Goal: Task Accomplishment & Management: Use online tool/utility

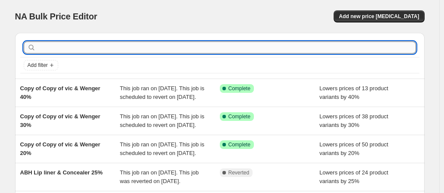
click at [118, 49] on input "text" at bounding box center [227, 47] width 379 height 12
type input "[PERSON_NAME]"
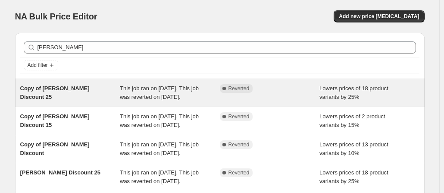
scroll to position [43, 0]
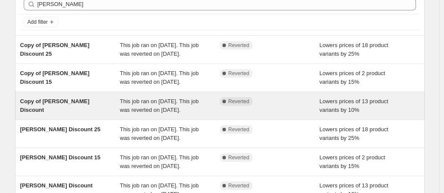
click at [55, 113] on span "Copy of [PERSON_NAME] Discount" at bounding box center [54, 105] width 69 height 15
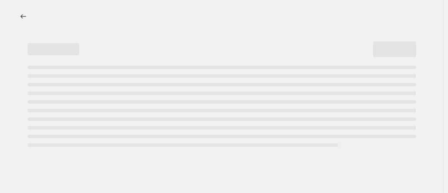
select select "percentage"
select select "no_change"
select select "tag"
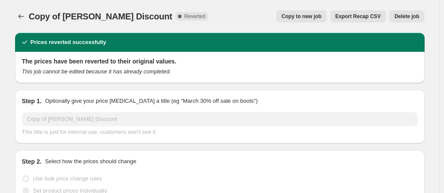
click at [310, 19] on span "Copy to new job" at bounding box center [302, 16] width 40 height 7
select select "percentage"
select select "no_change"
select select "tag"
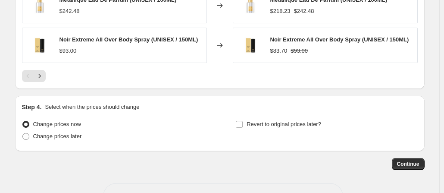
scroll to position [764, 0]
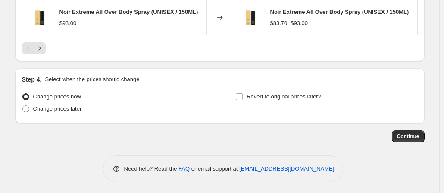
click at [260, 104] on div "Revert to original prices later?" at bounding box center [326, 104] width 182 height 26
click at [264, 100] on label "Revert to original prices later?" at bounding box center [278, 97] width 86 height 12
click at [243, 100] on input "Revert to original prices later?" at bounding box center [239, 96] width 7 height 7
checkbox input "true"
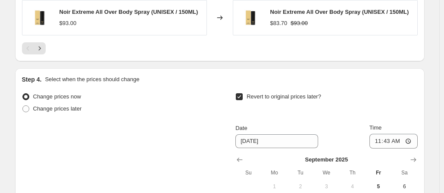
scroll to position [893, 0]
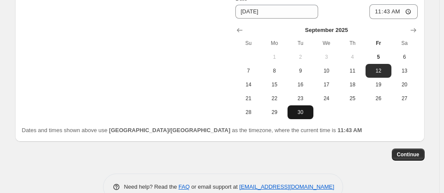
click at [301, 111] on span "30" at bounding box center [300, 112] width 19 height 7
type input "9/30/2025"
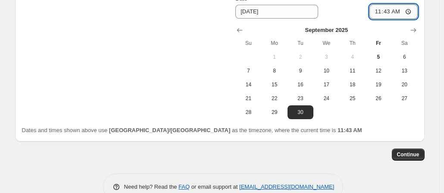
click at [386, 8] on input "11:43" at bounding box center [393, 11] width 48 height 15
click at [388, 9] on input "11:45" at bounding box center [393, 11] width 48 height 15
type input "23:59"
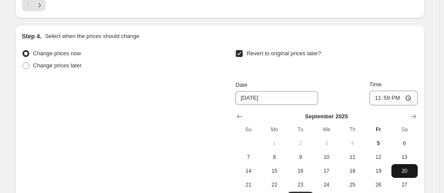
scroll to position [911, 0]
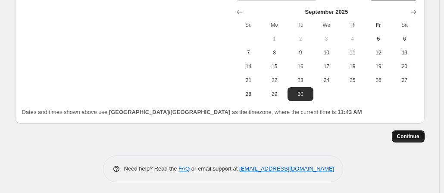
click at [411, 134] on button "Continue" at bounding box center [408, 136] width 33 height 12
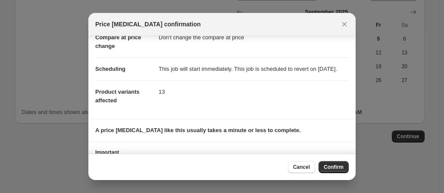
scroll to position [98, 0]
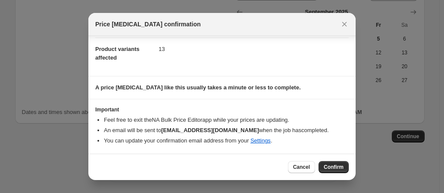
click at [343, 166] on span "Confirm" at bounding box center [334, 166] width 20 height 7
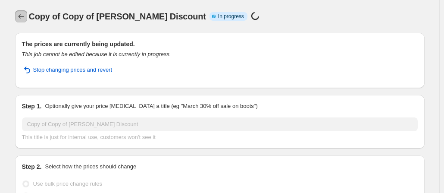
click at [22, 17] on icon "Price change jobs" at bounding box center [21, 16] width 9 height 9
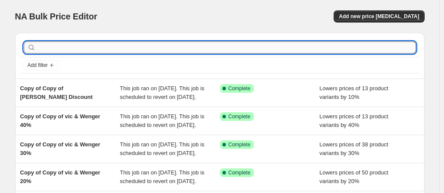
click at [57, 46] on input "text" at bounding box center [227, 47] width 379 height 12
type input "toi"
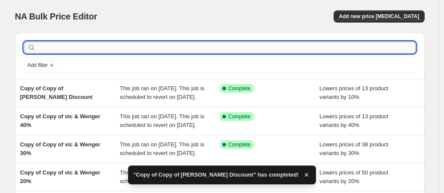
click at [60, 50] on input "text" at bounding box center [227, 47] width 379 height 12
type input "tom ford"
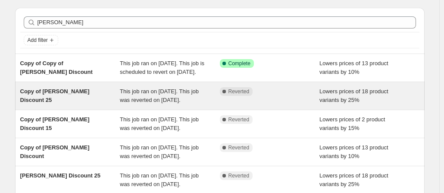
scroll to position [43, 0]
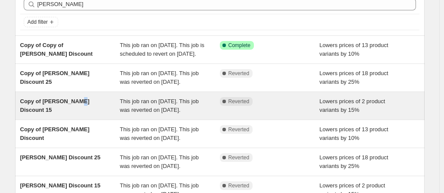
click at [78, 113] on span "Copy of Tom Ford Discount 15" at bounding box center [54, 105] width 69 height 15
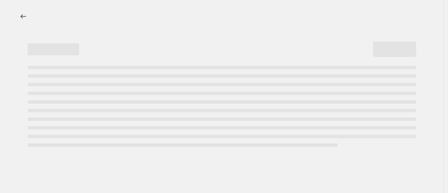
select select "percentage"
select select "no_change"
select select "tag"
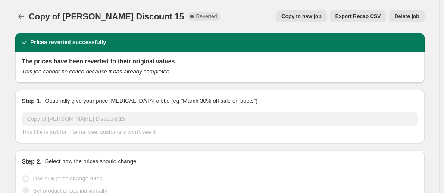
click at [304, 15] on span "Copy to new job" at bounding box center [302, 16] width 40 height 7
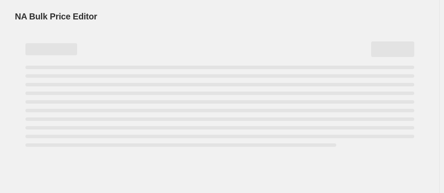
select select "percentage"
select select "no_change"
select select "tag"
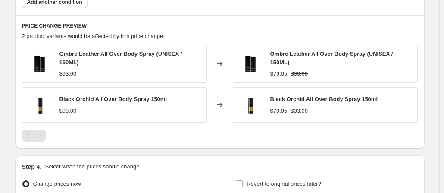
scroll to position [646, 0]
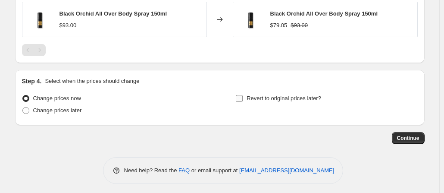
click at [285, 97] on span "Revert to original prices later?" at bounding box center [284, 98] width 75 height 6
click at [243, 97] on input "Revert to original prices later?" at bounding box center [239, 98] width 7 height 7
checkbox input "true"
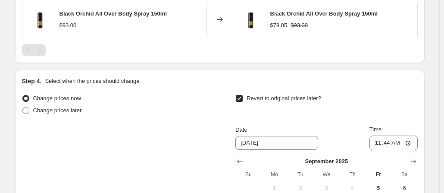
scroll to position [793, 0]
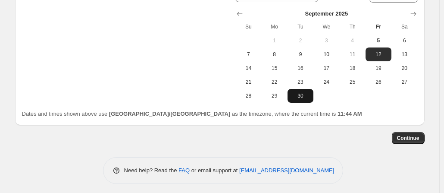
click at [300, 100] on div "Change prices now Change prices later Revert to original prices later? Date 9/1…" at bounding box center [220, 31] width 396 height 173
click at [301, 98] on button "30" at bounding box center [301, 96] width 26 height 14
type input "9/30/2025"
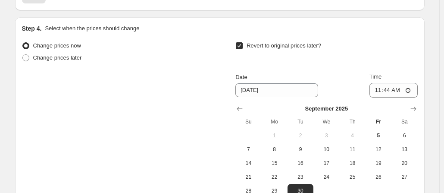
scroll to position [664, 0]
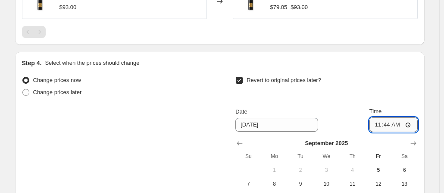
click at [385, 121] on input "11:44" at bounding box center [393, 124] width 48 height 15
type input "23:59"
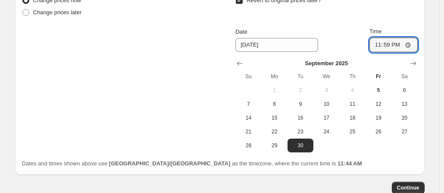
scroll to position [793, 0]
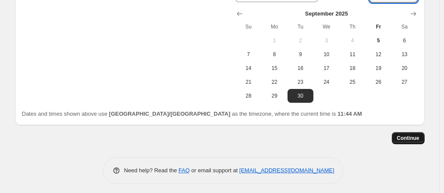
click at [403, 137] on span "Continue" at bounding box center [408, 138] width 22 height 7
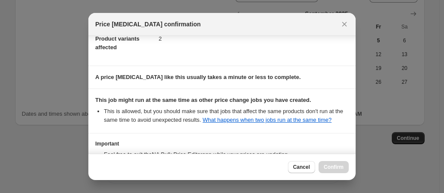
scroll to position [172, 0]
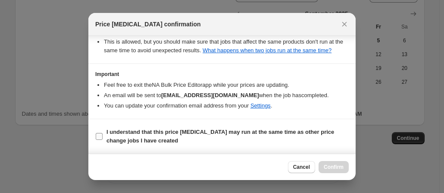
click at [166, 138] on b "I understand that this price change job may run at the same time as other price…" at bounding box center [220, 135] width 228 height 15
click at [103, 138] on input "I understand that this price change job may run at the same time as other price…" at bounding box center [99, 136] width 7 height 7
checkbox input "true"
click at [337, 169] on span "Confirm" at bounding box center [334, 166] width 20 height 7
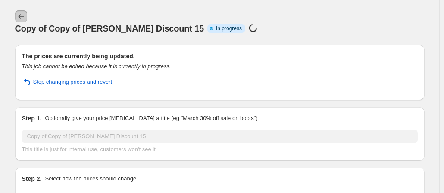
click at [22, 13] on icon "Price change jobs" at bounding box center [21, 16] width 9 height 9
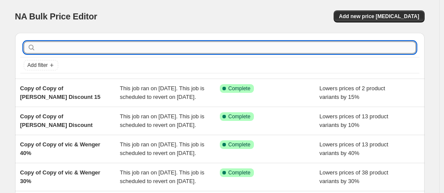
click at [97, 46] on input "text" at bounding box center [227, 47] width 379 height 12
type input "t"
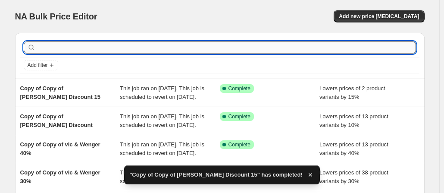
click at [74, 46] on input "text" at bounding box center [227, 47] width 379 height 12
type input "tom fo"
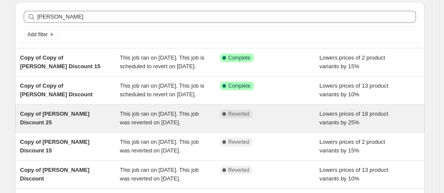
scroll to position [43, 0]
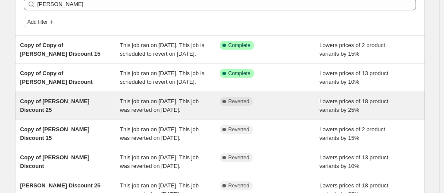
click at [66, 113] on span "Copy of Tom Ford Discount 25" at bounding box center [54, 105] width 69 height 15
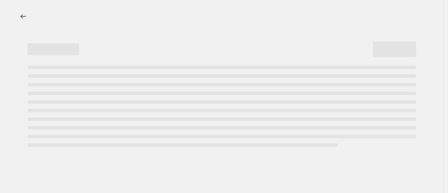
select select "percentage"
select select "no_change"
select select "tag"
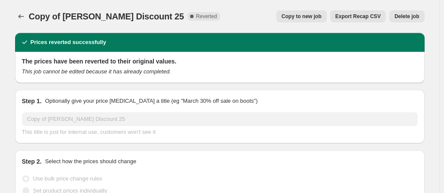
click at [311, 14] on span "Copy to new job" at bounding box center [302, 16] width 40 height 7
select select "percentage"
select select "no_change"
select select "tag"
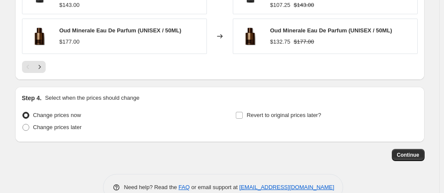
scroll to position [769, 0]
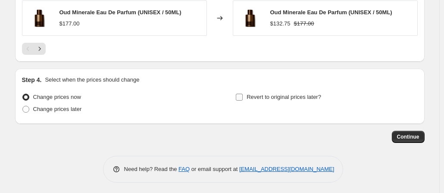
click at [291, 100] on div "Revert to original prices later?" at bounding box center [326, 104] width 182 height 26
click at [292, 99] on span "Revert to original prices later?" at bounding box center [284, 97] width 75 height 9
click at [243, 99] on input "Revert to original prices later?" at bounding box center [239, 97] width 7 height 7
checkbox input "true"
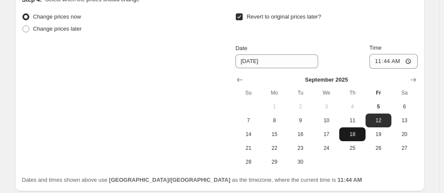
scroll to position [898, 0]
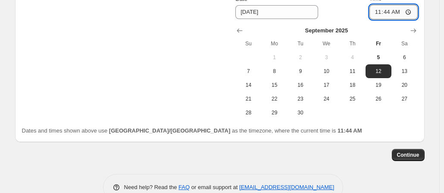
click at [387, 10] on input "11:44" at bounding box center [393, 12] width 48 height 15
type input "23:59"
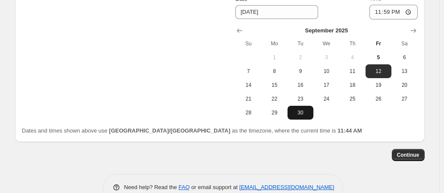
drag, startPoint x: 300, startPoint y: 116, endPoint x: 305, endPoint y: 118, distance: 5.5
click at [300, 117] on button "30" at bounding box center [301, 113] width 26 height 14
type input "9/30/2025"
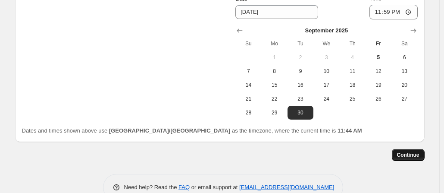
click at [414, 155] on span "Continue" at bounding box center [408, 154] width 22 height 7
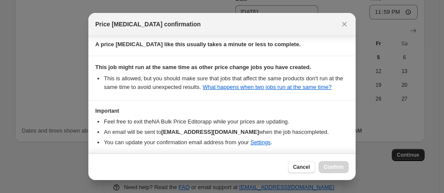
scroll to position [172, 0]
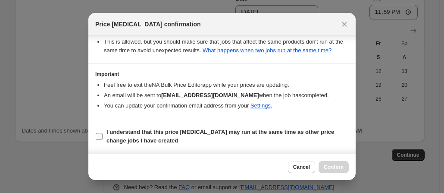
click at [138, 140] on b "I understand that this price change job may run at the same time as other price…" at bounding box center [220, 135] width 228 height 15
click at [103, 140] on input "I understand that this price change job may run at the same time as other price…" at bounding box center [99, 136] width 7 height 7
checkbox input "true"
click at [337, 166] on span "Confirm" at bounding box center [334, 166] width 20 height 7
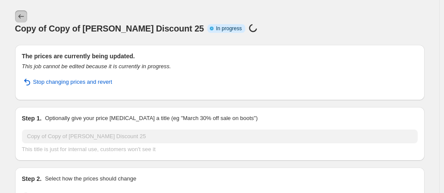
click at [19, 15] on icon "Price change jobs" at bounding box center [21, 16] width 9 height 9
